Goal: Use online tool/utility: Use online tool/utility

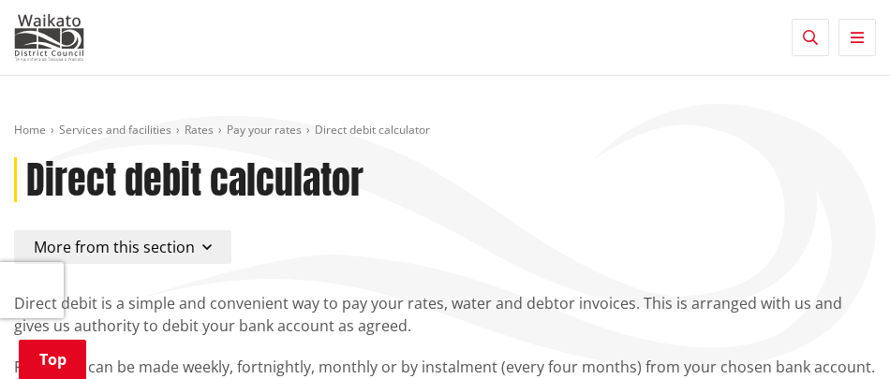
scroll to position [562, 0]
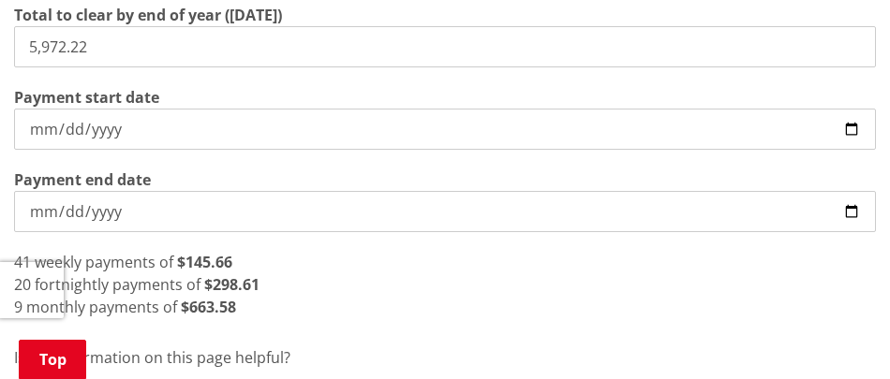
drag, startPoint x: 163, startPoint y: 61, endPoint x: -191, endPoint y: 38, distance: 354.7
type input "3,050.94"
click at [200, 125] on input "[DATE]" at bounding box center [445, 129] width 862 height 41
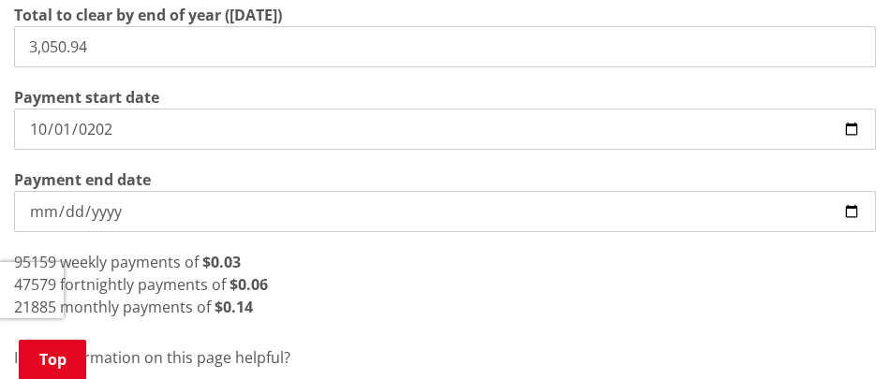
type input "[DATE]"
click at [312, 259] on div "39 weekly payments of $78.23" at bounding box center [445, 262] width 862 height 22
click at [311, 258] on div "39 weekly payments of $78.23" at bounding box center [445, 262] width 862 height 22
click at [309, 258] on div "39 weekly payments of $78.23" at bounding box center [445, 262] width 862 height 22
drag, startPoint x: 309, startPoint y: 258, endPoint x: 284, endPoint y: 293, distance: 42.9
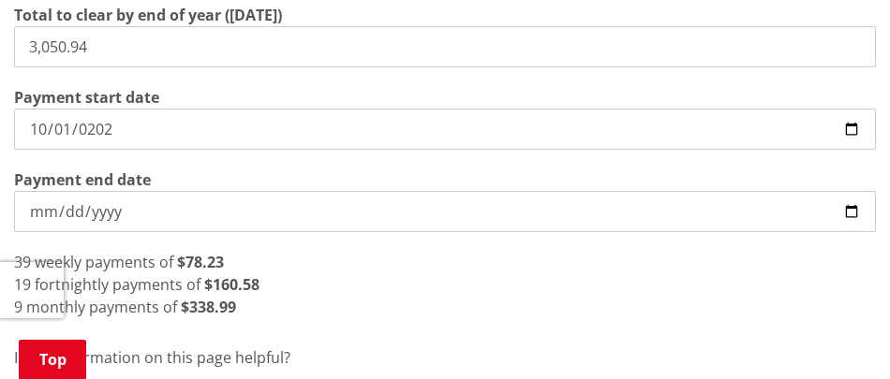
click at [284, 293] on div "19 fortnightly payments of $160.58" at bounding box center [445, 284] width 862 height 22
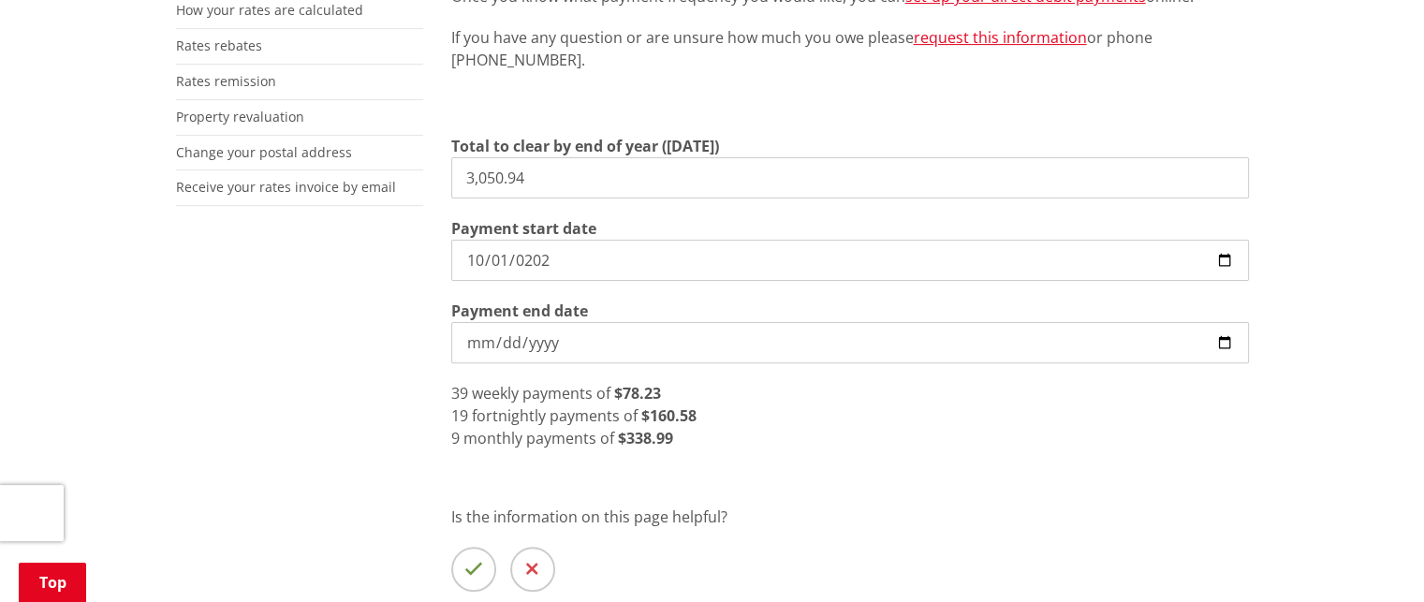
click at [673, 378] on div "Direct debit is a simple and convenient way to pay your rates, water and debtor…" at bounding box center [850, 244] width 826 height 856
click at [663, 378] on strong "$338.99" at bounding box center [645, 438] width 55 height 21
click at [818, 378] on div "19 fortnightly payments of $160.58" at bounding box center [850, 416] width 798 height 22
click at [757, 378] on div "9 monthly payments of $338.99" at bounding box center [850, 438] width 798 height 22
click at [736, 378] on div "9 monthly payments of $338.99" at bounding box center [850, 438] width 798 height 22
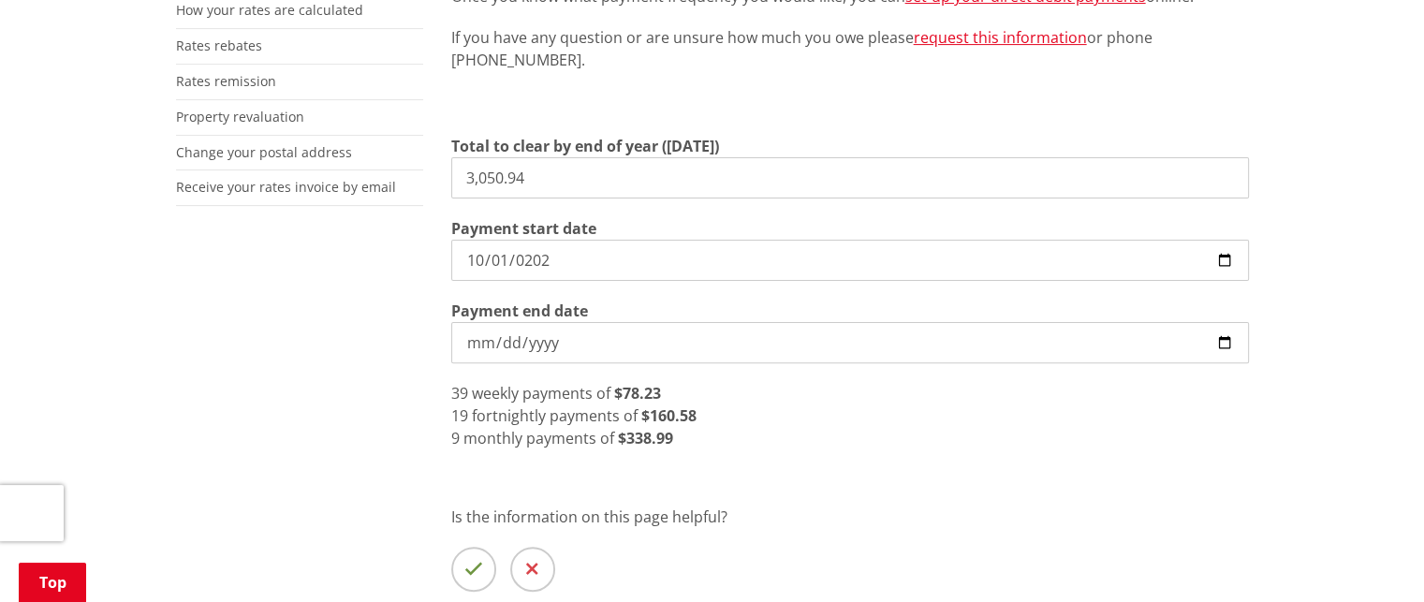
click at [727, 378] on div "9 monthly payments of $338.99" at bounding box center [850, 438] width 798 height 22
click at [737, 378] on div "9 monthly payments of $338.99" at bounding box center [850, 438] width 798 height 22
drag, startPoint x: 619, startPoint y: 187, endPoint x: 318, endPoint y: 183, distance: 300.6
click at [318, 184] on div "More from this section Rates Pay your rates Direct debit calculator Rates Infor…" at bounding box center [712, 244] width 1101 height 856
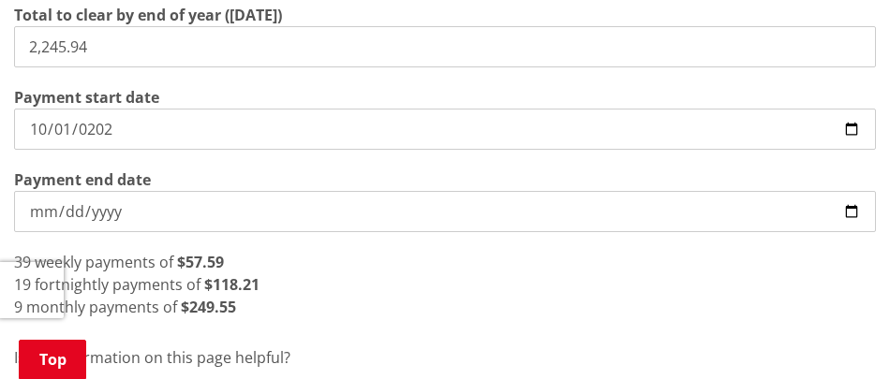
click at [422, 354] on p "Is the information on this page helpful?" at bounding box center [445, 357] width 862 height 22
click at [98, 135] on input "[DATE]" at bounding box center [445, 129] width 862 height 41
click at [38, 131] on input "[DATE]" at bounding box center [445, 129] width 862 height 41
drag, startPoint x: 130, startPoint y: 47, endPoint x: -68, endPoint y: 44, distance: 198.5
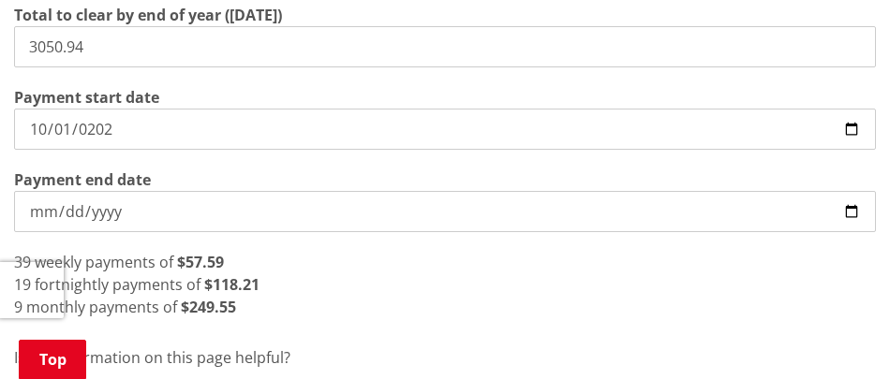
type input "3,050.94"
click at [112, 144] on input "[DATE]" at bounding box center [445, 129] width 862 height 41
type input "[DATE]"
click at [277, 318] on div "9 monthly payments of $338.99" at bounding box center [445, 307] width 862 height 22
click at [277, 306] on div "9 monthly payments of $338.99" at bounding box center [445, 307] width 862 height 22
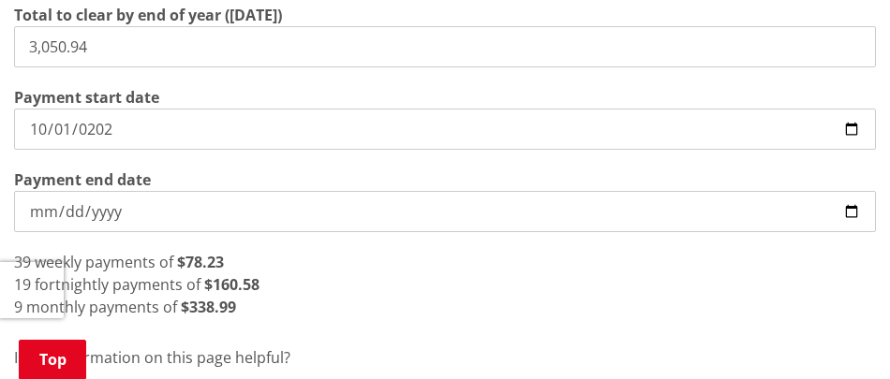
click at [272, 307] on div "9 monthly payments of $338.99" at bounding box center [445, 307] width 862 height 22
click at [123, 67] on input "3,050.94" at bounding box center [445, 46] width 862 height 41
drag, startPoint x: 171, startPoint y: 38, endPoint x: -301, endPoint y: 37, distance: 472.0
type input "2,245.94"
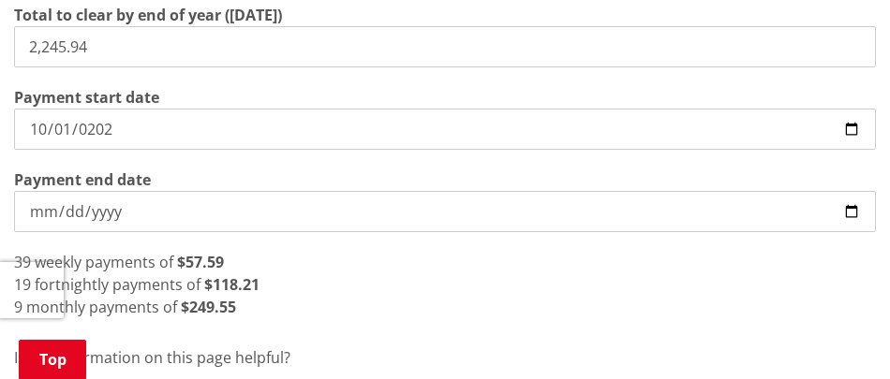
click at [293, 313] on div "9 monthly payments of $249.55" at bounding box center [445, 307] width 862 height 22
